Goal: Navigation & Orientation: Understand site structure

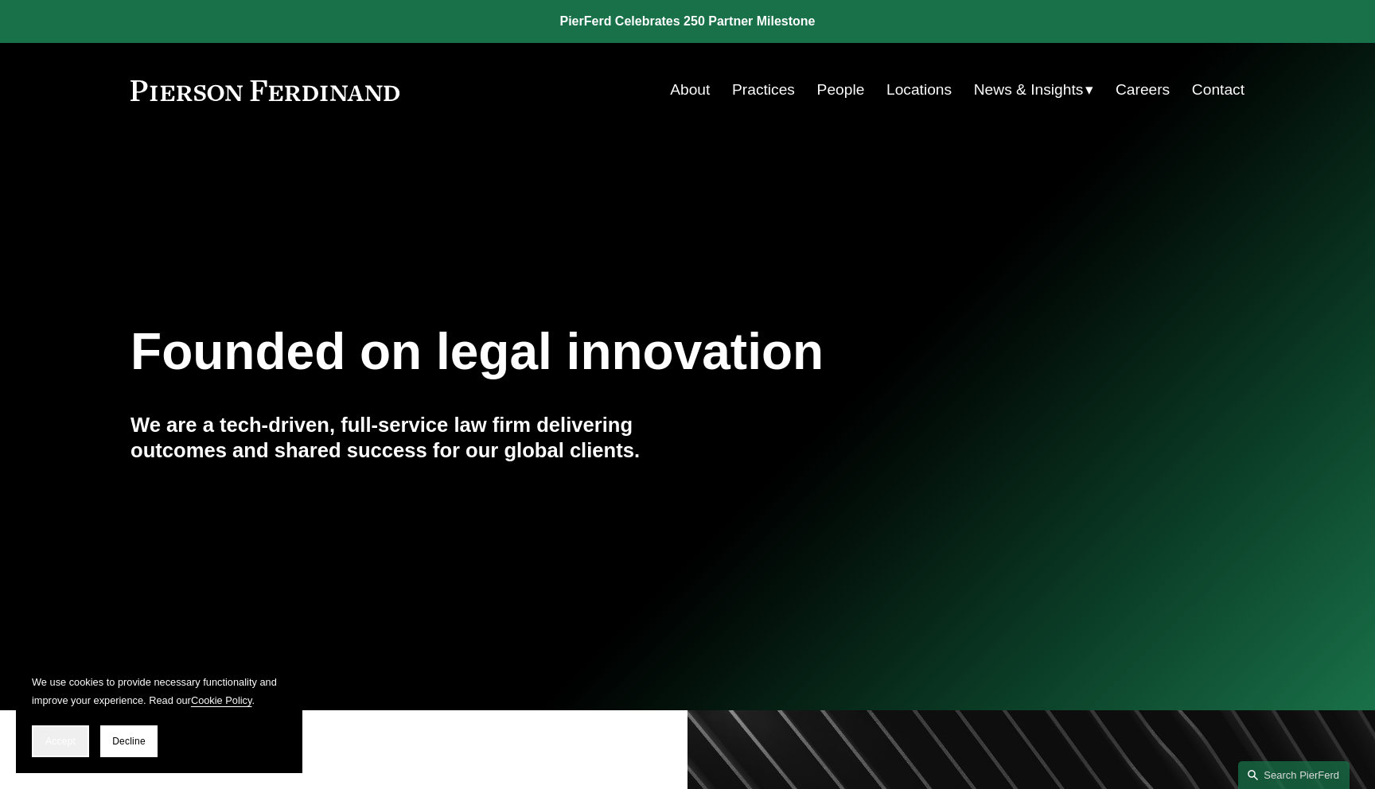
click at [62, 740] on span "Accept" at bounding box center [60, 741] width 30 height 11
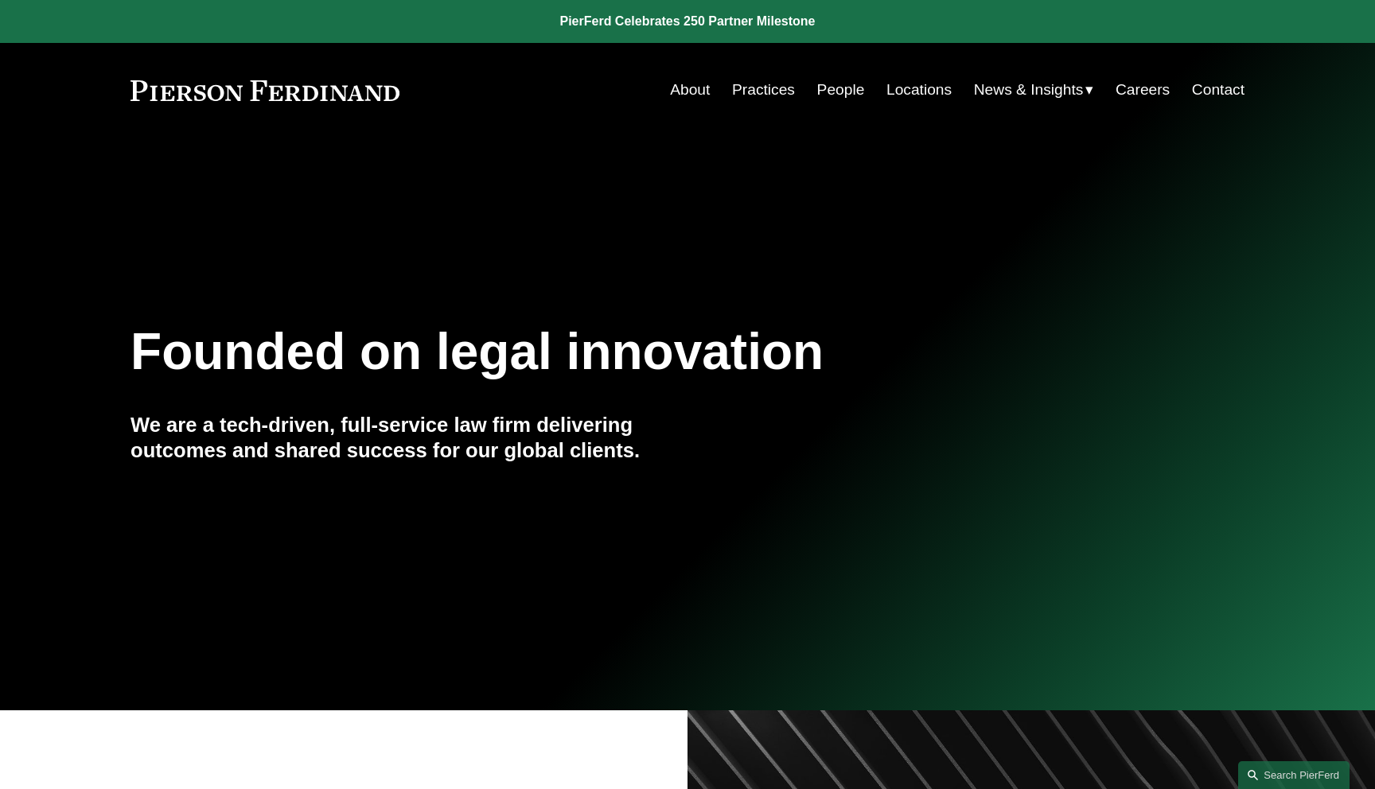
click at [855, 99] on link "People" at bounding box center [841, 90] width 48 height 30
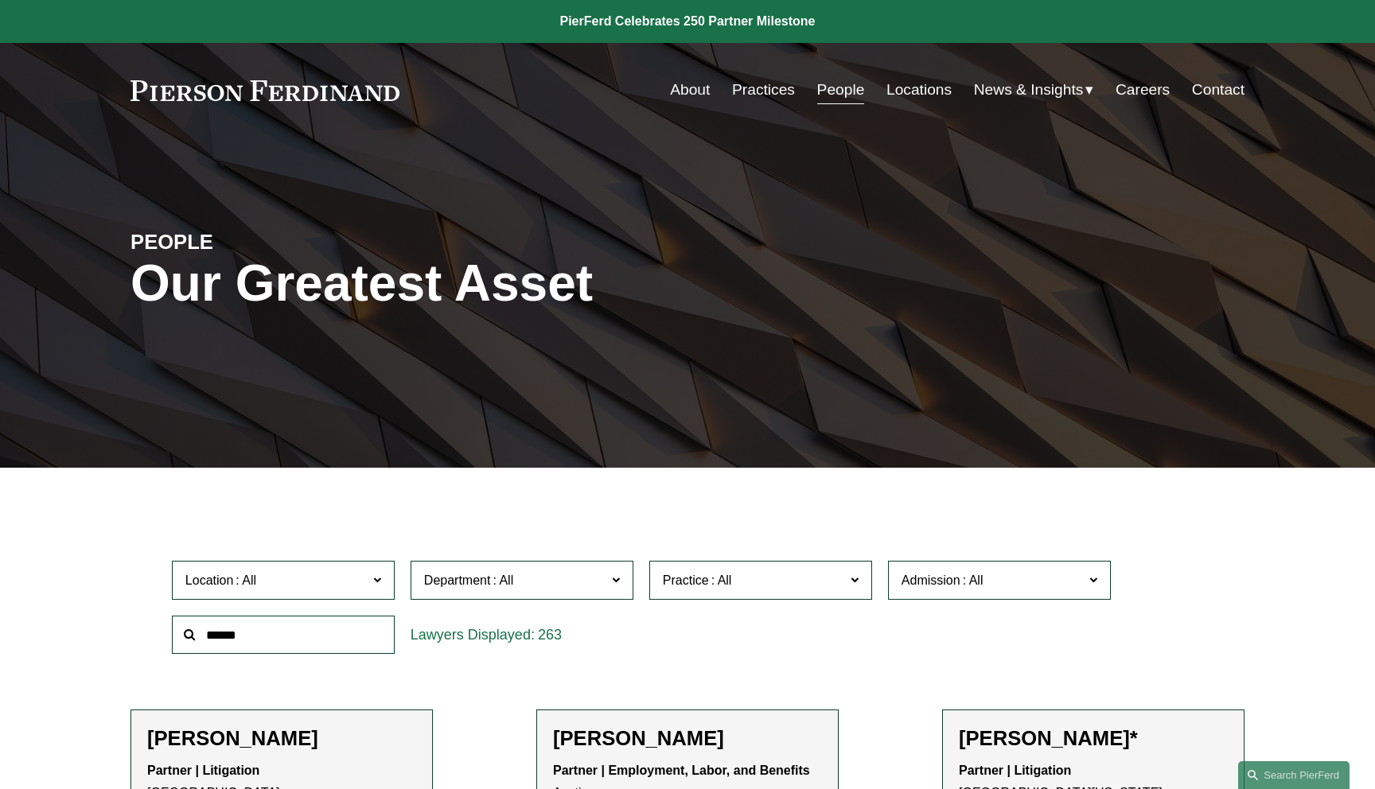
click at [765, 92] on link "Practices" at bounding box center [763, 90] width 63 height 30
